Goal: Transaction & Acquisition: Purchase product/service

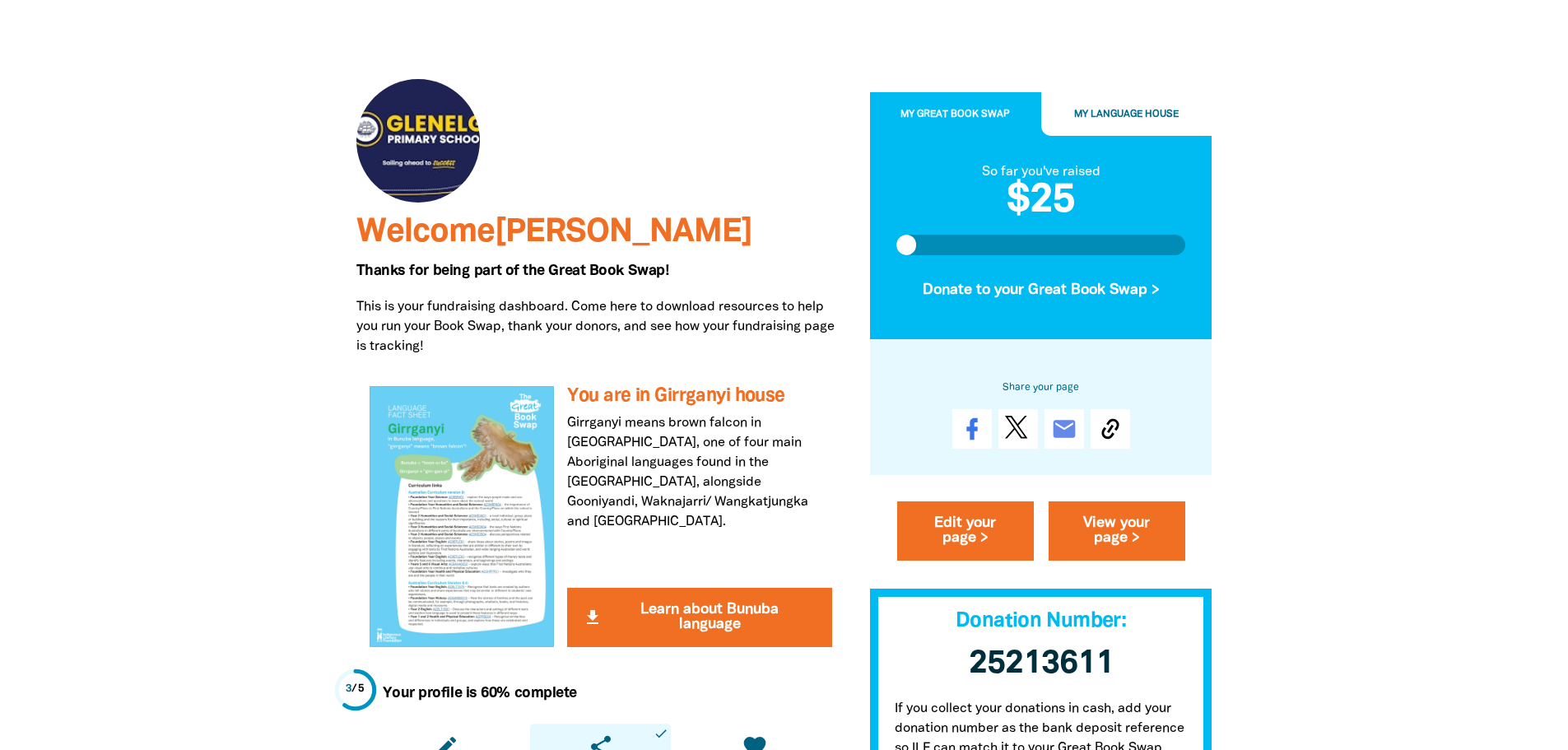
scroll to position [165, 0]
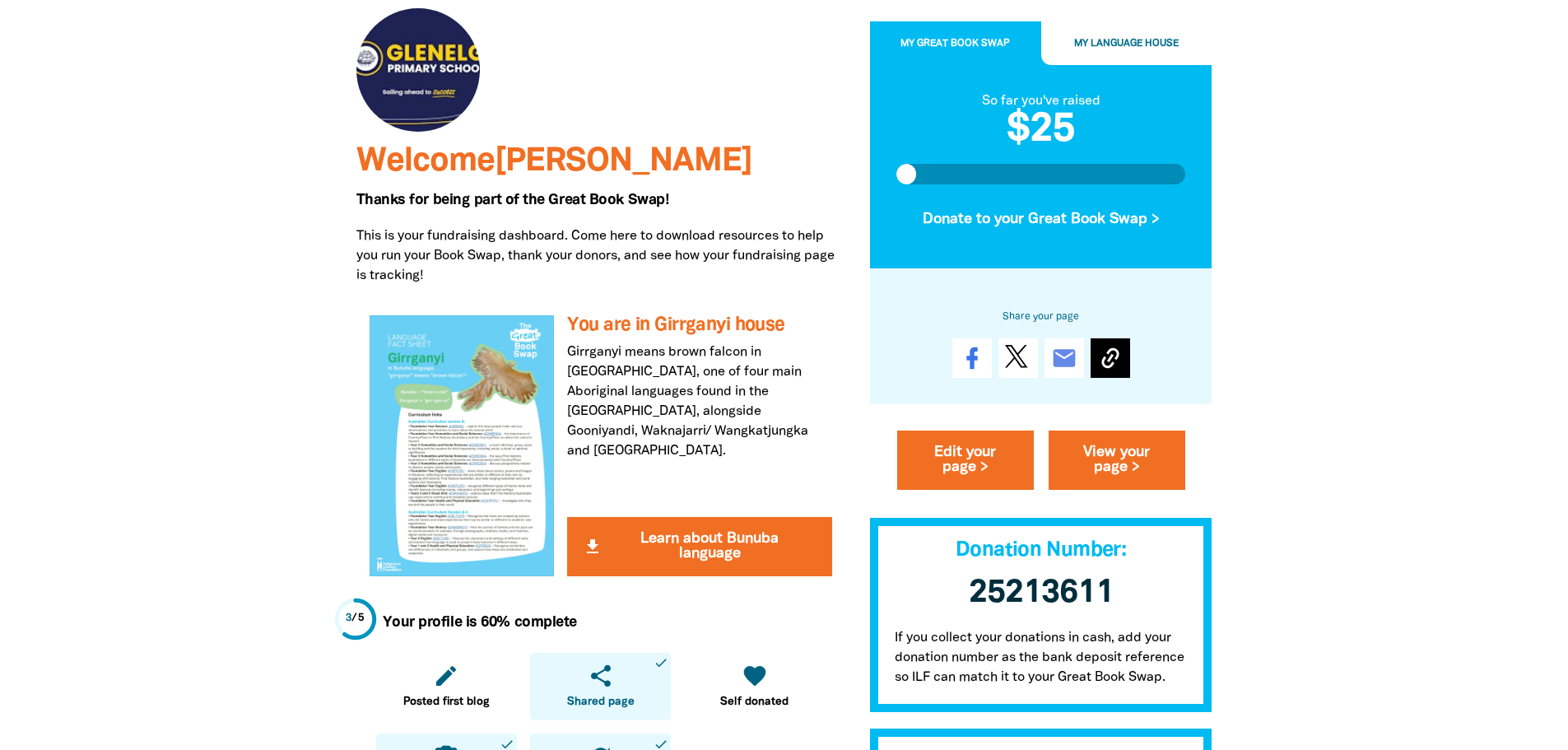
click at [1112, 358] on icon at bounding box center [1110, 359] width 26 height 26
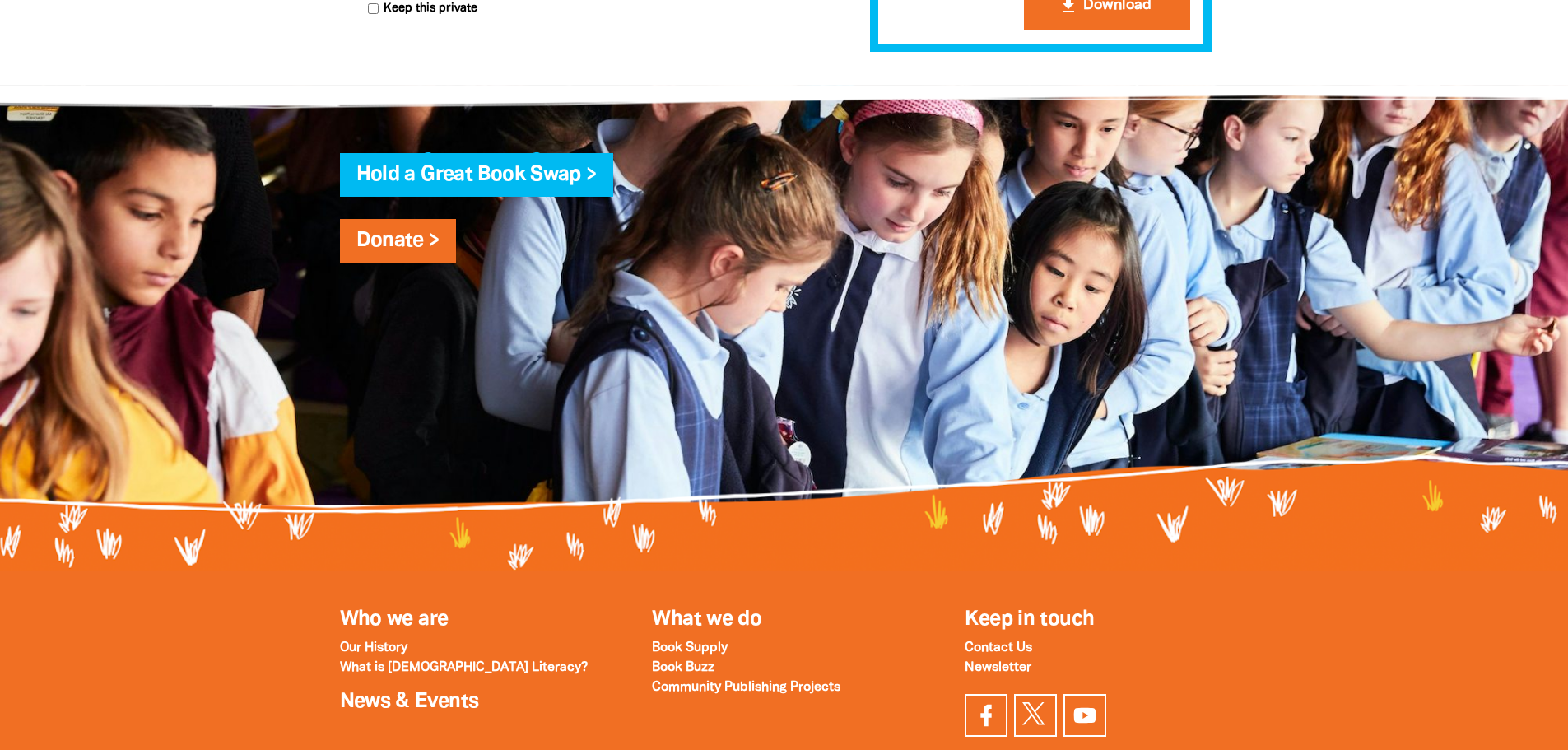
scroll to position [1729, 0]
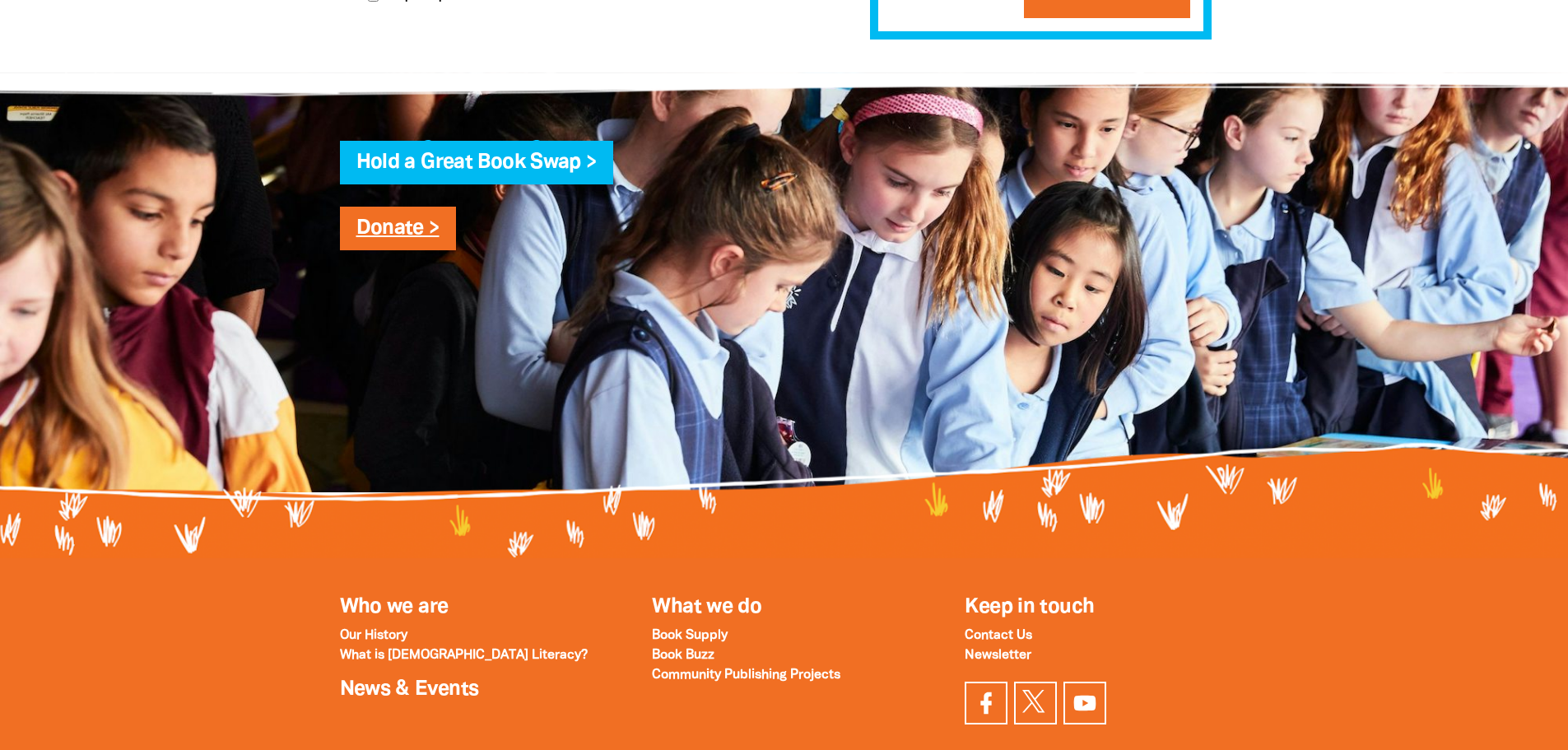
click at [392, 238] on link "Donate >" at bounding box center [398, 228] width 83 height 19
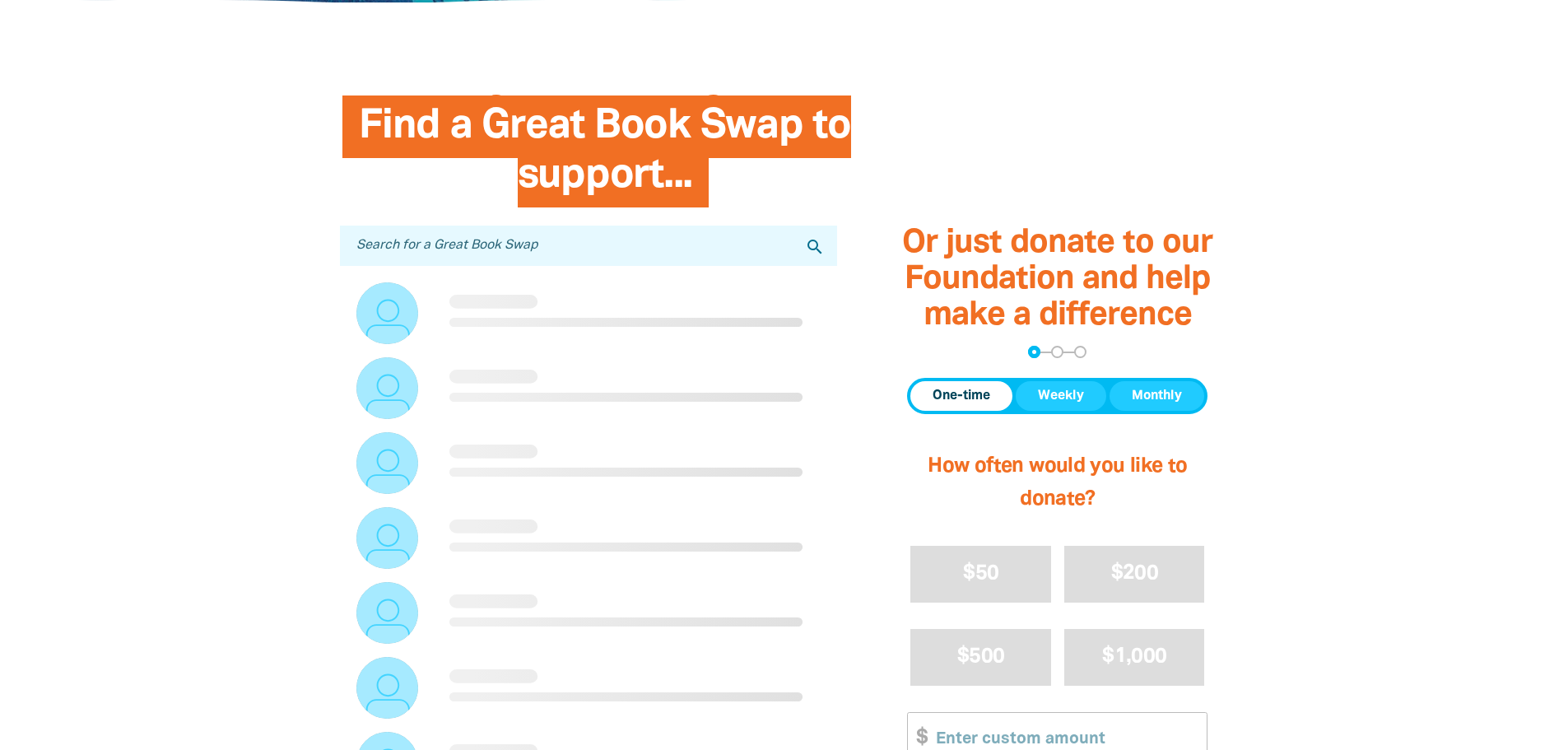
scroll to position [411, 0]
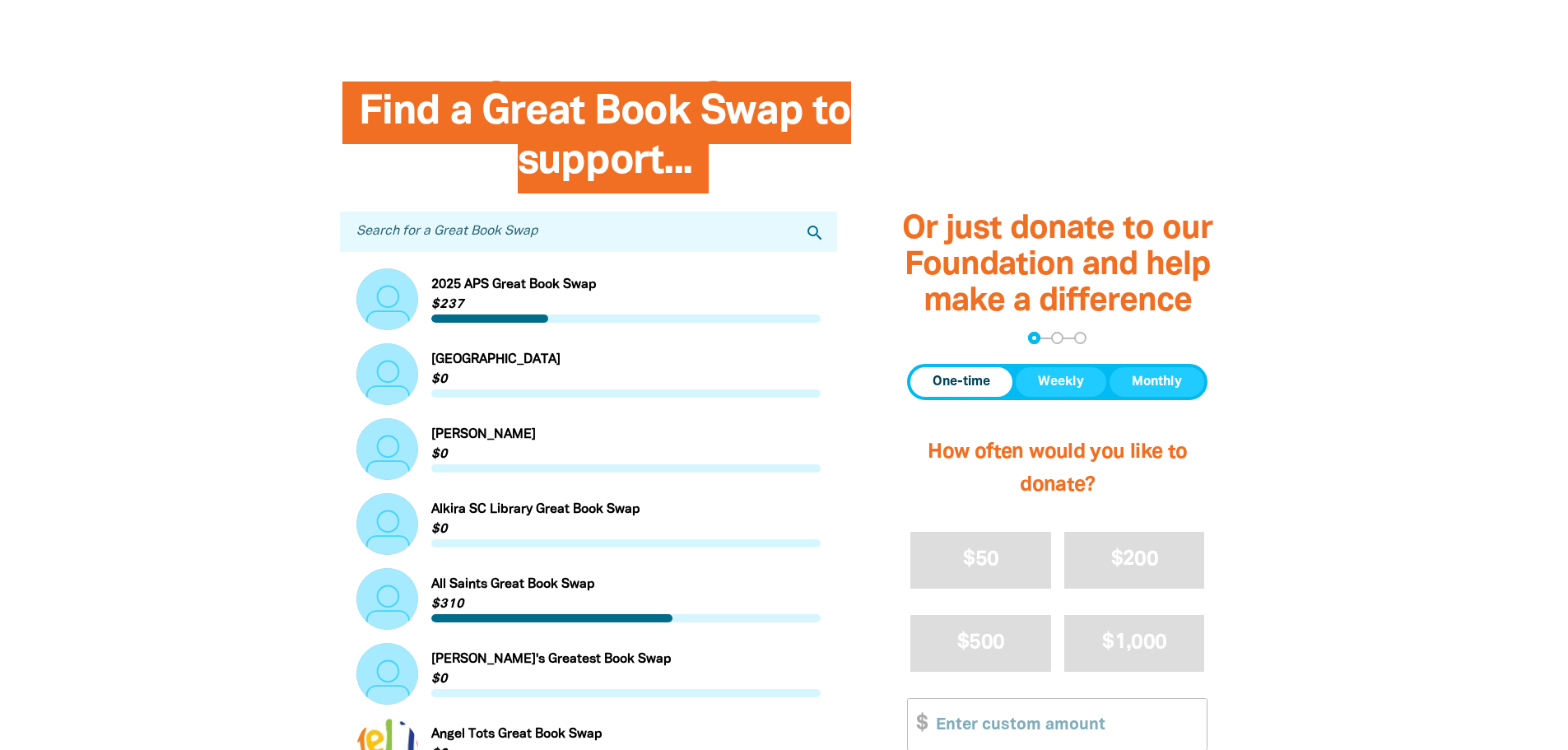
click at [499, 230] on input "Search for a Great Book Swap" at bounding box center [589, 232] width 498 height 40
type input "[GEOGRAPHIC_DATA]"
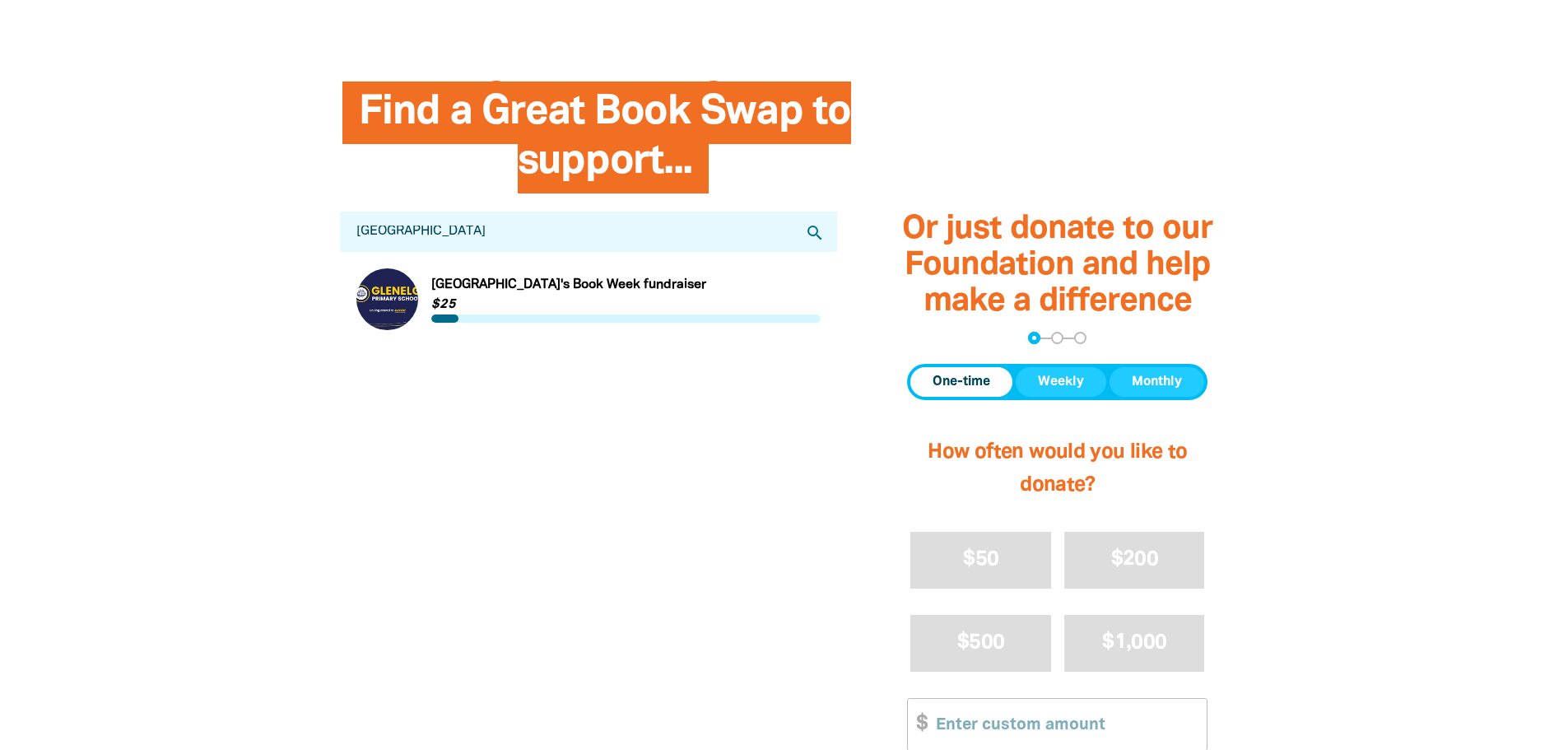
click at [432, 303] on link "Link to [GEOGRAPHIC_DATA]'s Book Week fundraiser" at bounding box center [589, 299] width 465 height 62
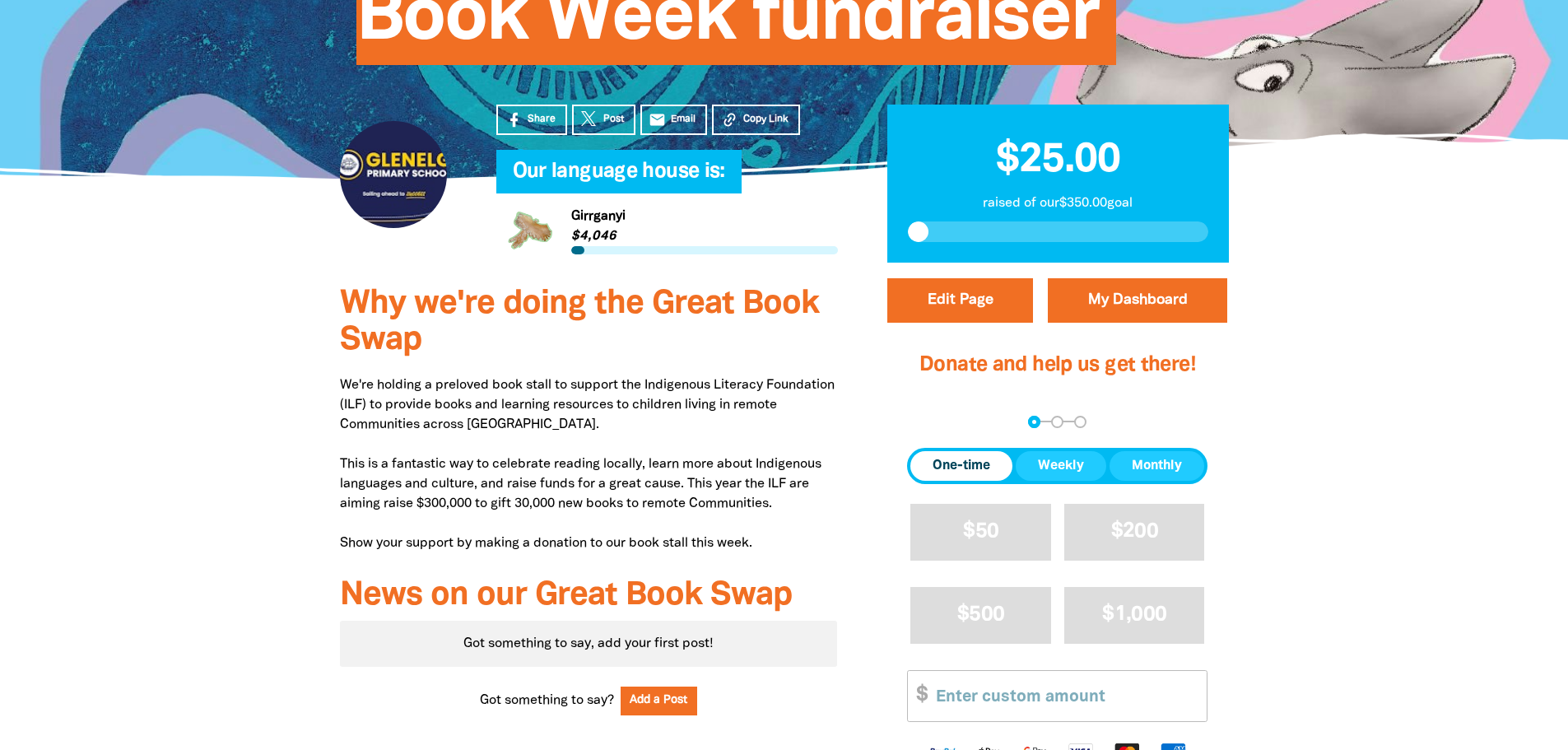
scroll to position [329, 0]
click at [961, 459] on span "One-time" at bounding box center [961, 465] width 57 height 20
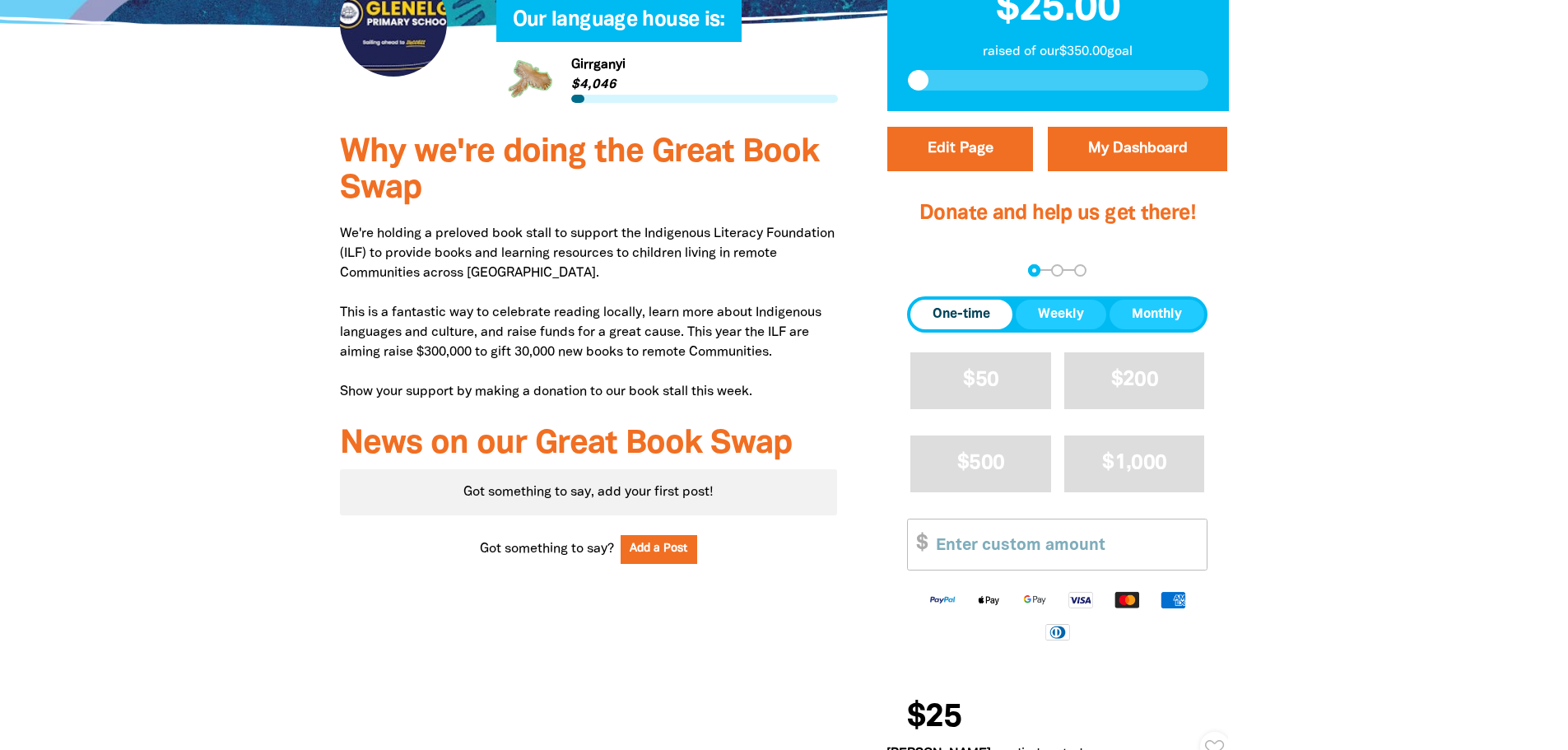
scroll to position [576, 0]
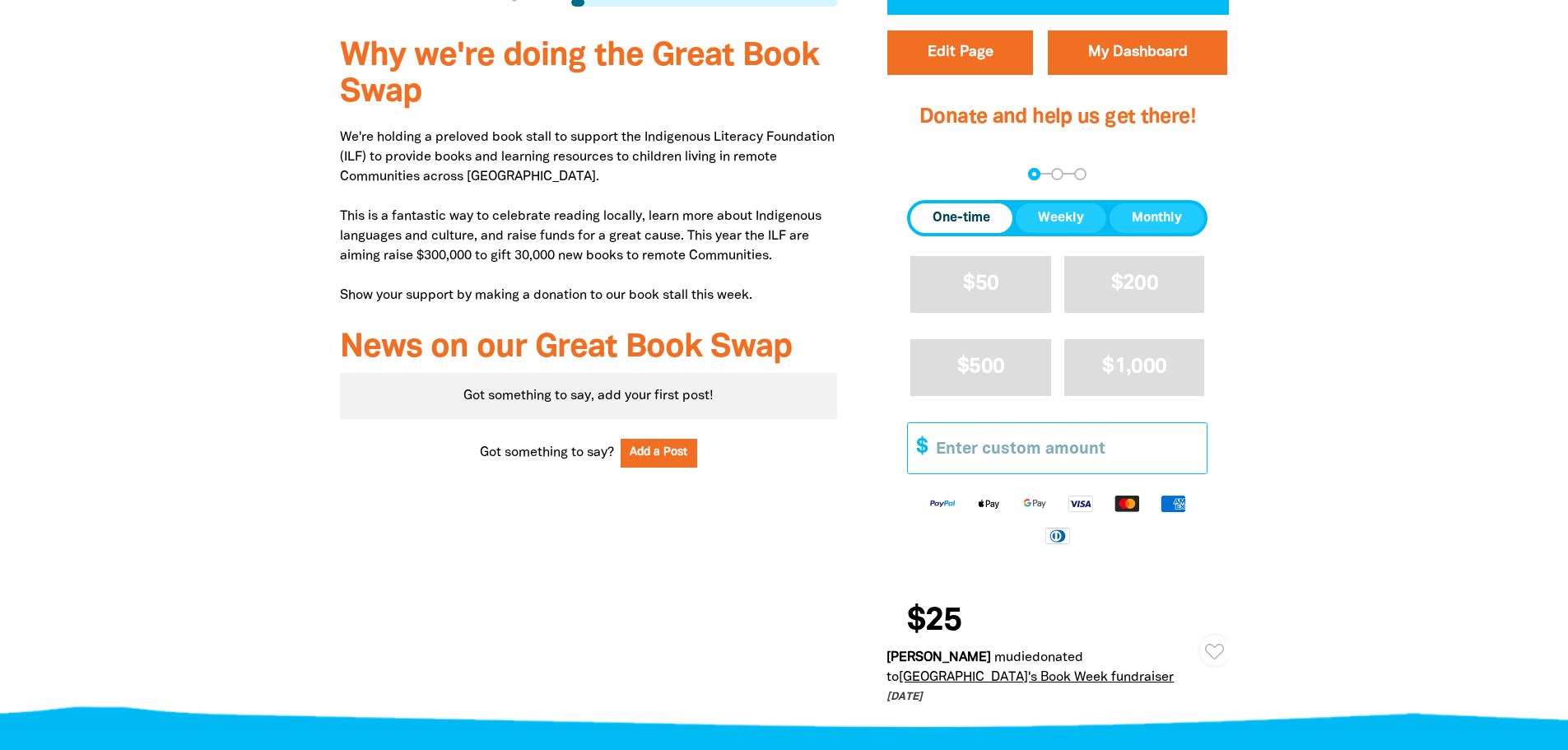
click at [986, 447] on input "Other Amount" at bounding box center [1065, 449] width 282 height 50
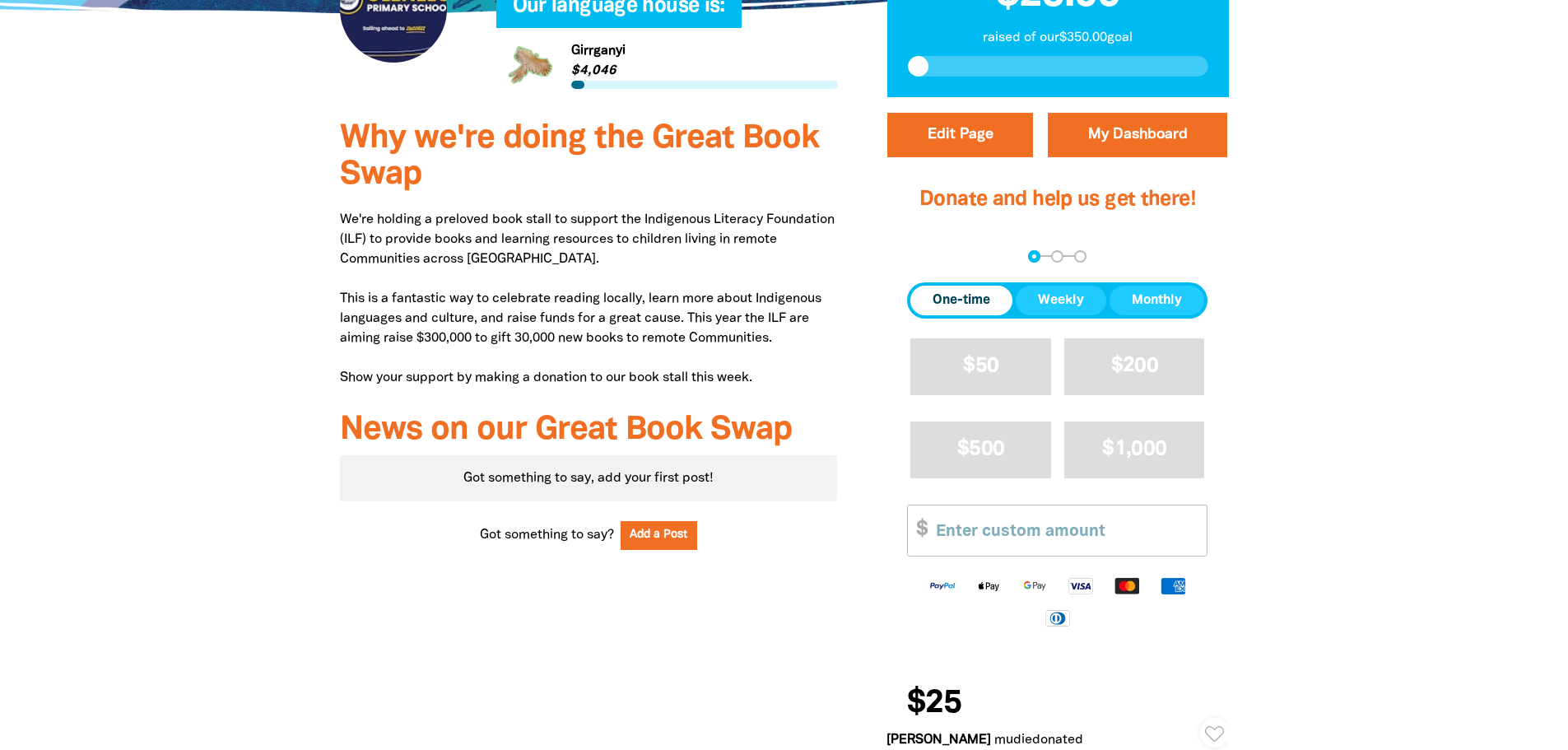
scroll to position [411, 0]
